Goal: Find specific page/section: Find specific page/section

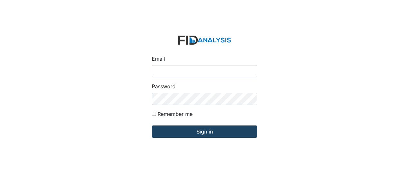
type input "Jbryant@lifeincorporated.com"
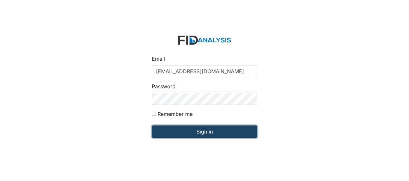
click at [191, 136] on input "Sign in" at bounding box center [204, 132] width 105 height 12
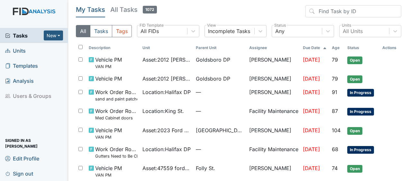
click at [27, 50] on link "Units" at bounding box center [34, 50] width 68 height 15
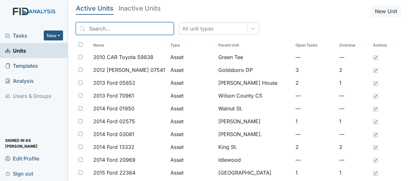
click at [100, 32] on input "search" at bounding box center [125, 29] width 98 height 12
type input "g"
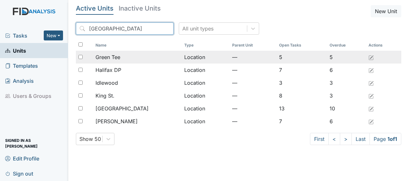
type input "halifax"
click at [182, 60] on td "Location" at bounding box center [206, 57] width 48 height 13
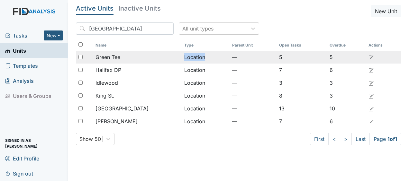
click at [182, 60] on td "Location" at bounding box center [206, 57] width 48 height 13
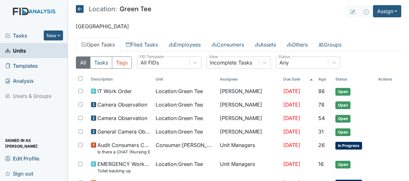
click at [79, 9] on icon at bounding box center [80, 9] width 8 height 8
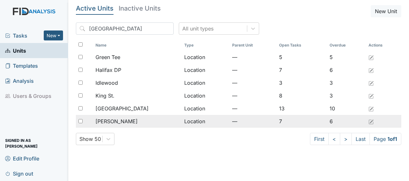
click at [123, 122] on span "[PERSON_NAME]" at bounding box center [117, 122] width 42 height 8
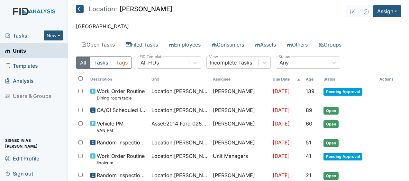
click at [79, 10] on icon at bounding box center [80, 9] width 8 height 8
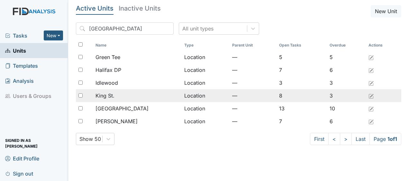
click at [114, 96] on span "King St." at bounding box center [105, 96] width 19 height 8
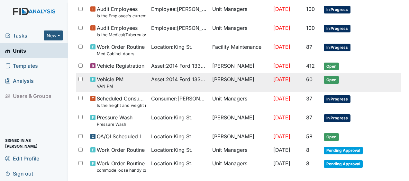
scroll to position [463, 0]
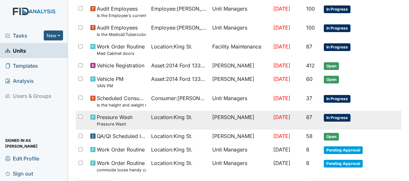
click at [137, 115] on div "Pressure Wash Pressure Wash" at bounding box center [118, 121] width 56 height 14
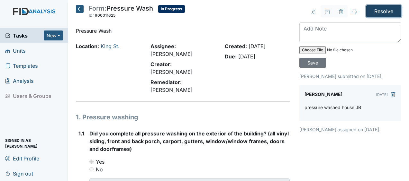
click at [381, 11] on input "Resolve" at bounding box center [383, 11] width 35 height 12
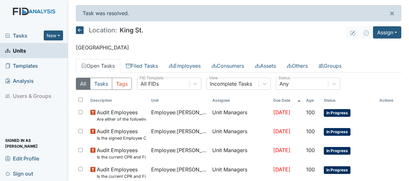
click at [81, 30] on icon at bounding box center [80, 30] width 8 height 8
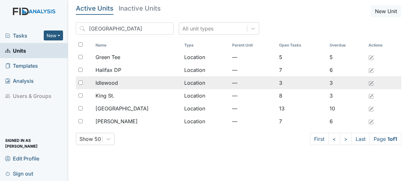
click at [108, 82] on span "Idlewood" at bounding box center [107, 83] width 23 height 8
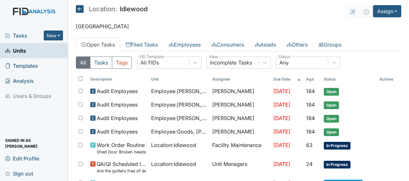
click at [80, 8] on icon at bounding box center [80, 9] width 8 height 8
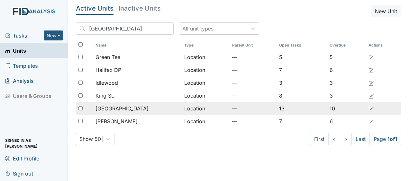
click at [105, 109] on span "Lakeview" at bounding box center [122, 109] width 53 height 8
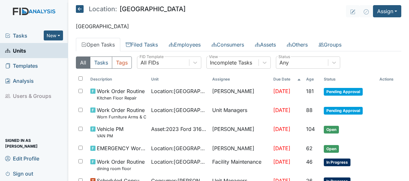
click at [84, 8] on h5 "Location: Lakeview" at bounding box center [131, 9] width 110 height 8
click at [80, 10] on icon at bounding box center [80, 9] width 8 height 8
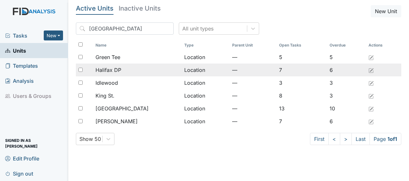
click at [115, 70] on span "Halifax DP" at bounding box center [109, 70] width 26 height 8
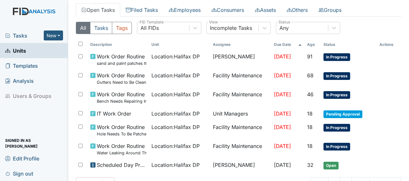
scroll to position [44, 0]
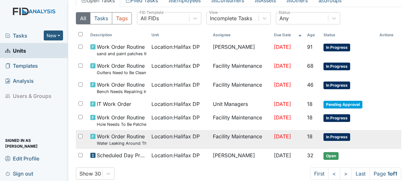
click at [151, 136] on span "Location : Halifax DP" at bounding box center [175, 137] width 48 height 8
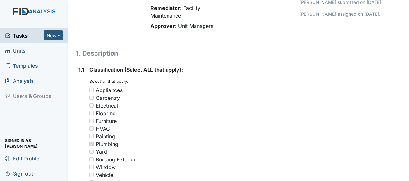
scroll to position [74, 0]
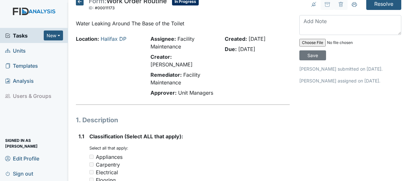
scroll to position [0, 0]
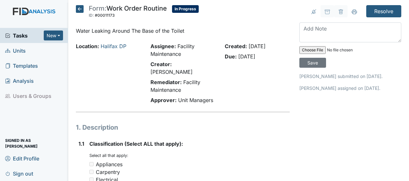
click at [80, 10] on icon at bounding box center [80, 9] width 8 height 8
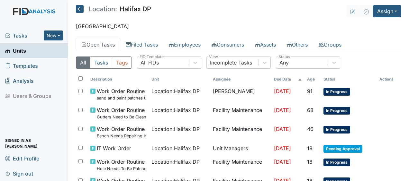
click at [79, 8] on icon at bounding box center [80, 9] width 8 height 8
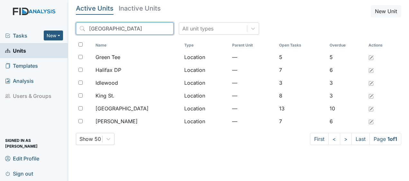
click at [153, 30] on input "[GEOGRAPHIC_DATA]" at bounding box center [125, 29] width 98 height 12
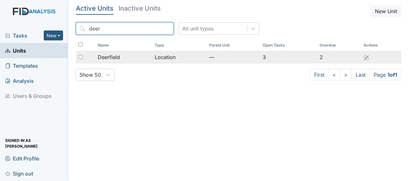
type input "deer"
click at [138, 56] on div "Deerfield" at bounding box center [124, 57] width 52 height 8
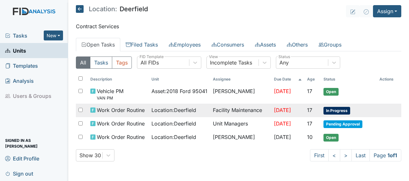
click at [154, 112] on span "Location : Deerfield" at bounding box center [173, 110] width 45 height 8
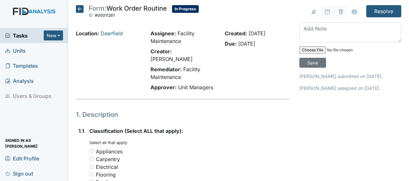
click at [79, 7] on icon at bounding box center [80, 9] width 8 height 8
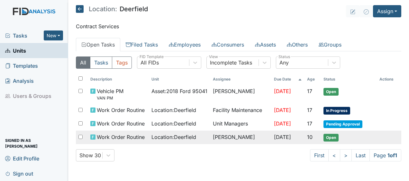
click at [125, 136] on span "Work Order Routine" at bounding box center [121, 137] width 48 height 8
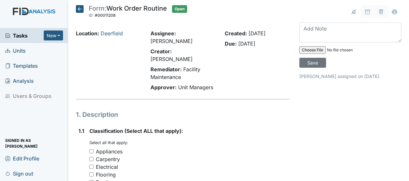
click at [79, 7] on icon at bounding box center [80, 9] width 8 height 8
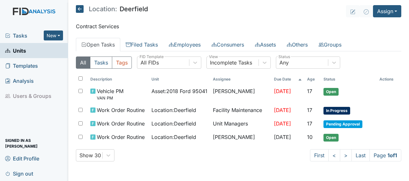
click at [77, 5] on main "Location: Deerfield Assign Assign Form Assign Inspection Assign Document Assign…" at bounding box center [238, 90] width 341 height 181
click at [79, 9] on icon at bounding box center [80, 9] width 8 height 8
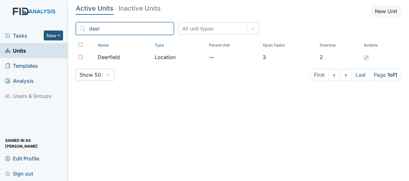
click at [153, 30] on input "deer" at bounding box center [125, 29] width 98 height 12
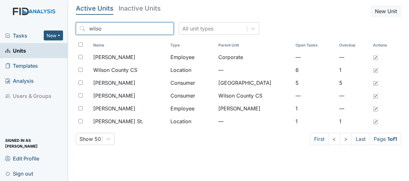
click at [150, 34] on input "wilso" at bounding box center [125, 29] width 98 height 12
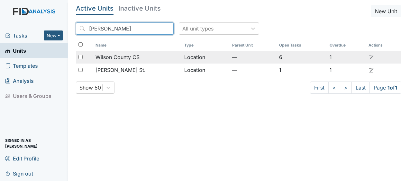
type input "wilson"
click at [133, 58] on span "Wilson County CS" at bounding box center [118, 57] width 44 height 8
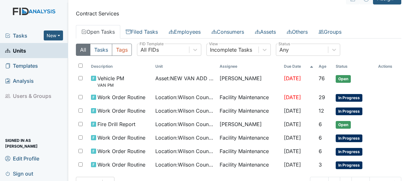
scroll to position [34, 0]
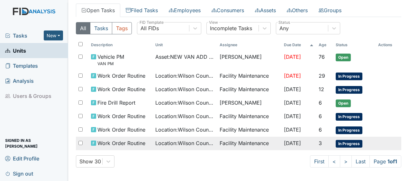
click at [284, 140] on span "[DATE]" at bounding box center [292, 143] width 17 height 6
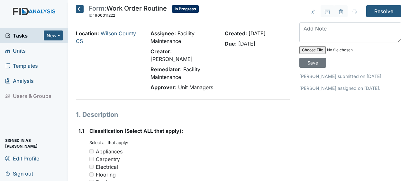
click at [80, 9] on icon at bounding box center [80, 9] width 8 height 8
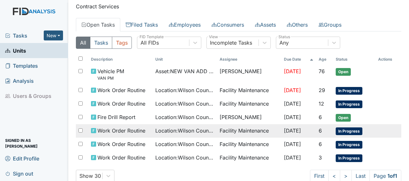
scroll to position [20, 0]
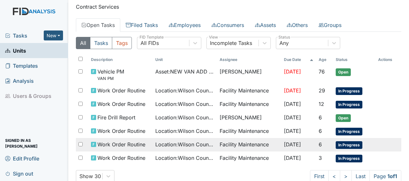
click at [141, 143] on span "Work Order Routine" at bounding box center [121, 145] width 48 height 8
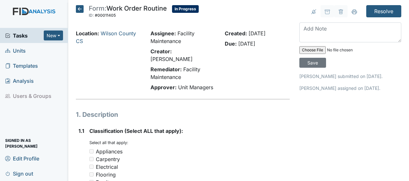
click at [78, 8] on icon at bounding box center [80, 9] width 8 height 8
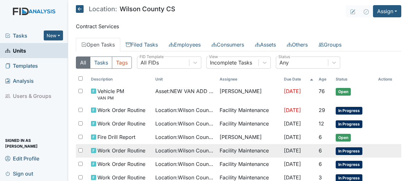
click at [113, 149] on span "Work Order Routine" at bounding box center [121, 151] width 48 height 8
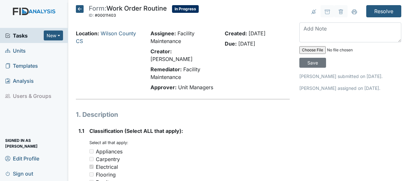
click at [81, 10] on icon at bounding box center [80, 9] width 8 height 8
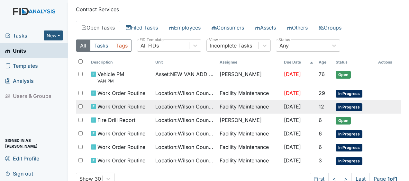
scroll to position [15, 0]
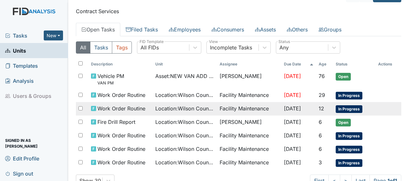
click at [185, 108] on span "Location : [GEOGRAPHIC_DATA]" at bounding box center [184, 109] width 59 height 8
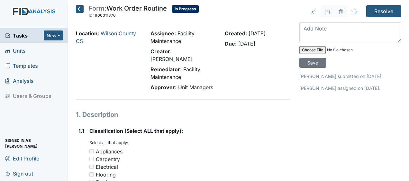
click at [80, 9] on icon at bounding box center [80, 9] width 8 height 8
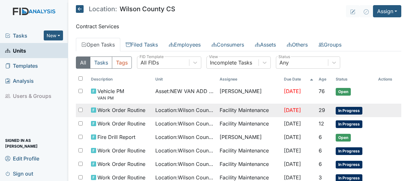
click at [153, 105] on td "Location : Wilson County CS" at bounding box center [185, 111] width 64 height 14
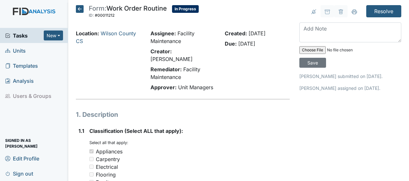
click at [80, 10] on icon at bounding box center [80, 9] width 8 height 8
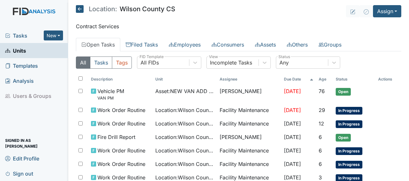
click at [80, 10] on icon at bounding box center [80, 9] width 8 height 8
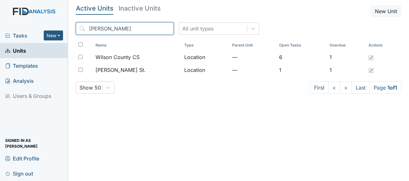
click at [155, 29] on input "wilson" at bounding box center [125, 29] width 98 height 12
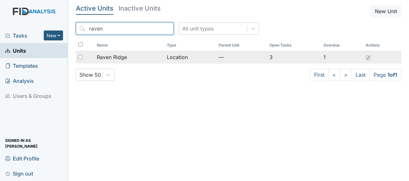
type input "raven"
click at [127, 57] on div "Raven Ridge" at bounding box center [129, 57] width 65 height 8
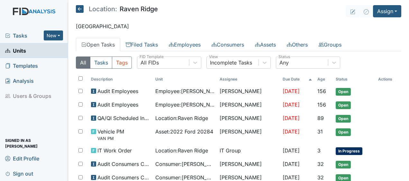
click at [80, 8] on icon at bounding box center [80, 9] width 8 height 8
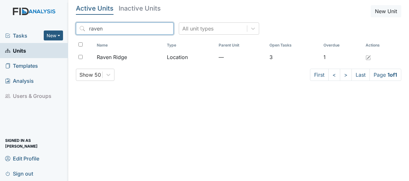
click at [153, 28] on input "raven" at bounding box center [125, 29] width 98 height 12
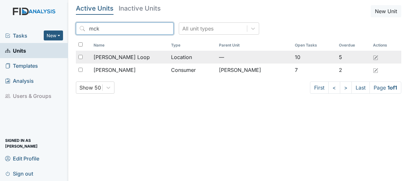
type input "mck"
click at [122, 57] on span "[PERSON_NAME] Loop" at bounding box center [122, 57] width 56 height 8
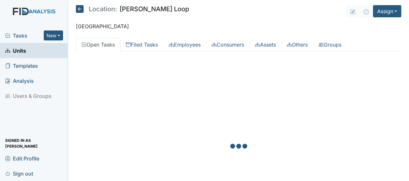
click at [122, 57] on div at bounding box center [238, 147] width 325 height 181
